Goal: Task Accomplishment & Management: Use online tool/utility

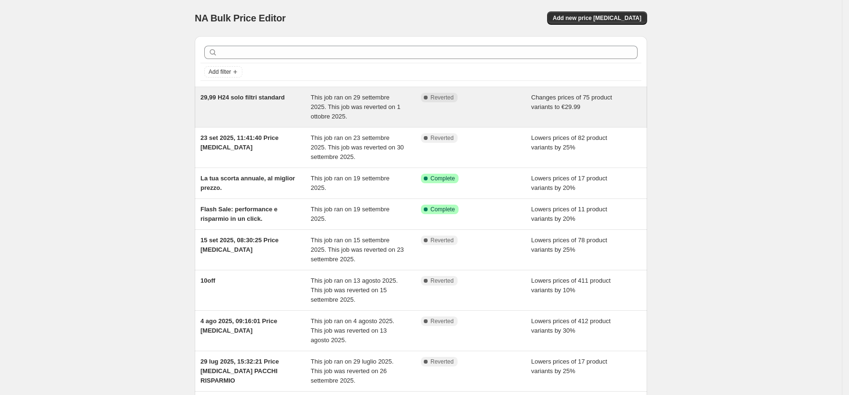
click at [352, 105] on span "This job ran on 29 settembre 2025. This job was reverted on 1 ottobre 2025." at bounding box center [356, 107] width 90 height 26
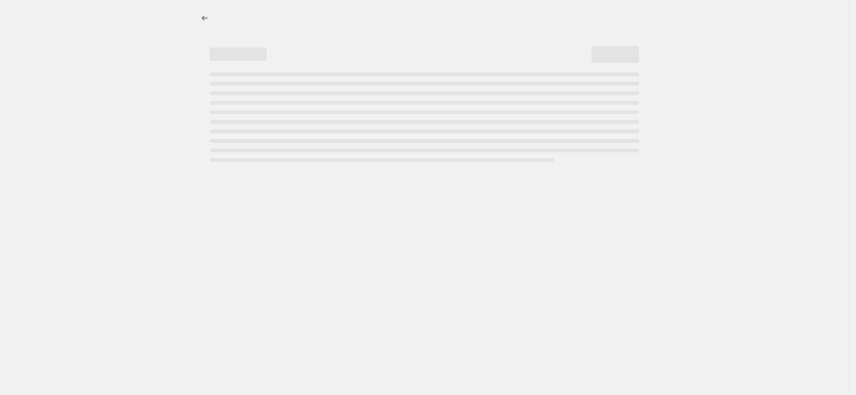
select select "remove"
select select "collection"
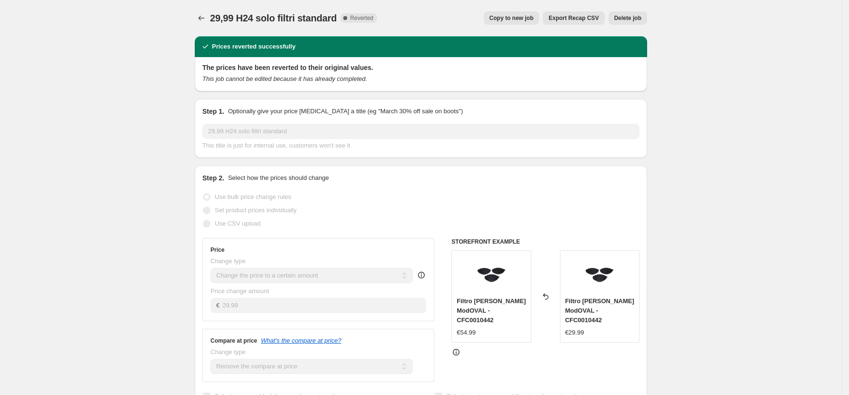
click at [521, 19] on span "Copy to new job" at bounding box center [511, 18] width 44 height 8
select select "remove"
select select "collection"
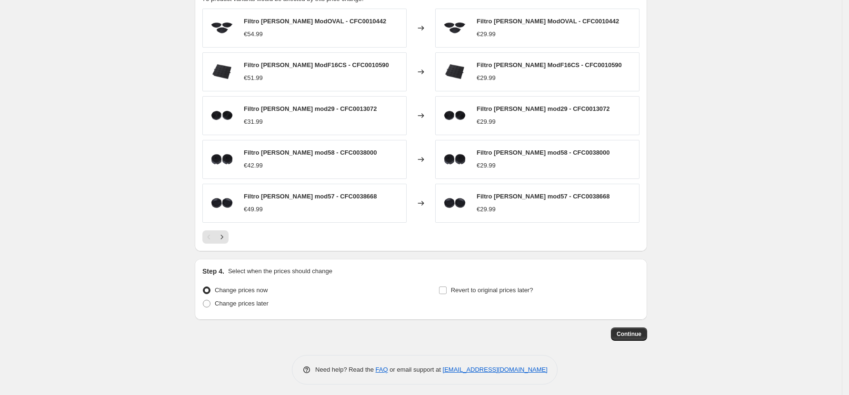
scroll to position [575, 0]
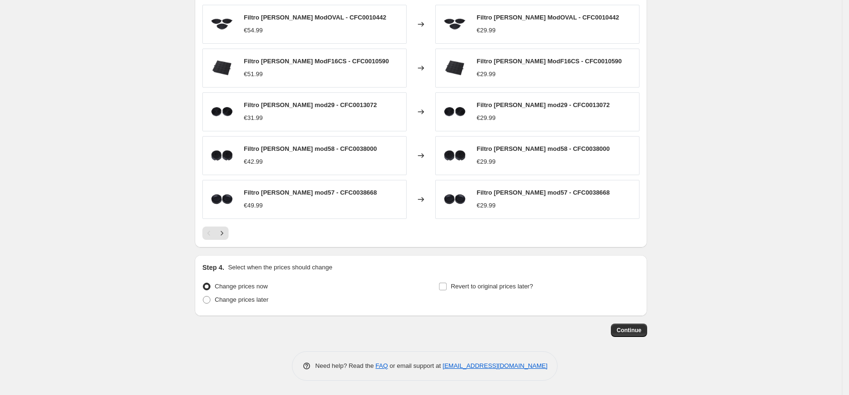
click at [630, 333] on span "Continue" at bounding box center [629, 331] width 25 height 8
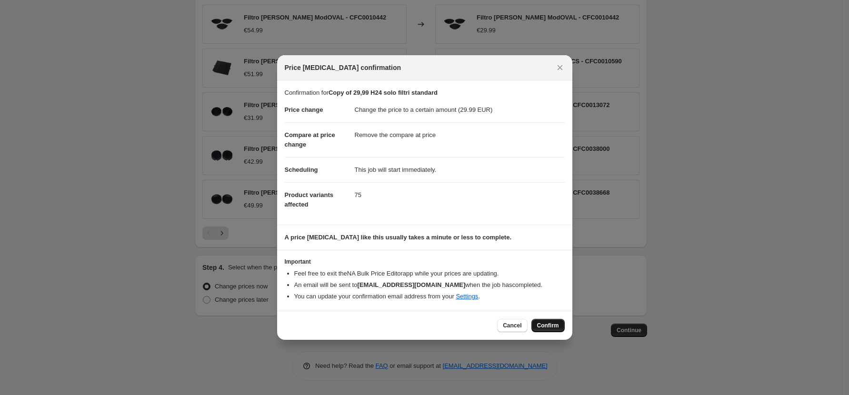
click at [550, 323] on span "Confirm" at bounding box center [548, 326] width 22 height 8
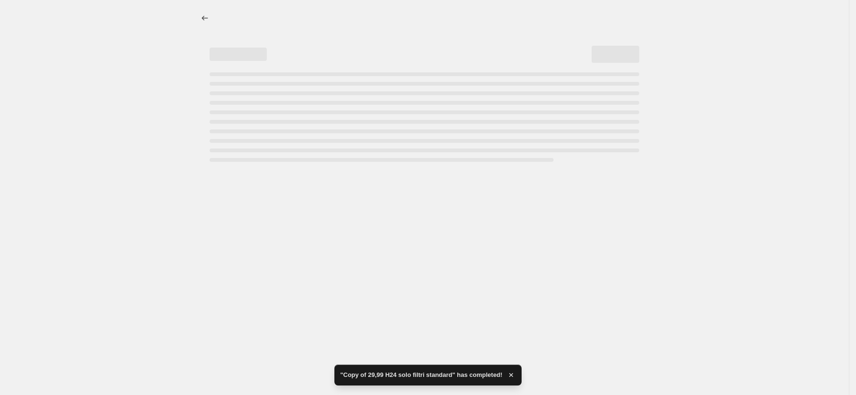
select select "remove"
select select "collection"
